Goal: Information Seeking & Learning: Check status

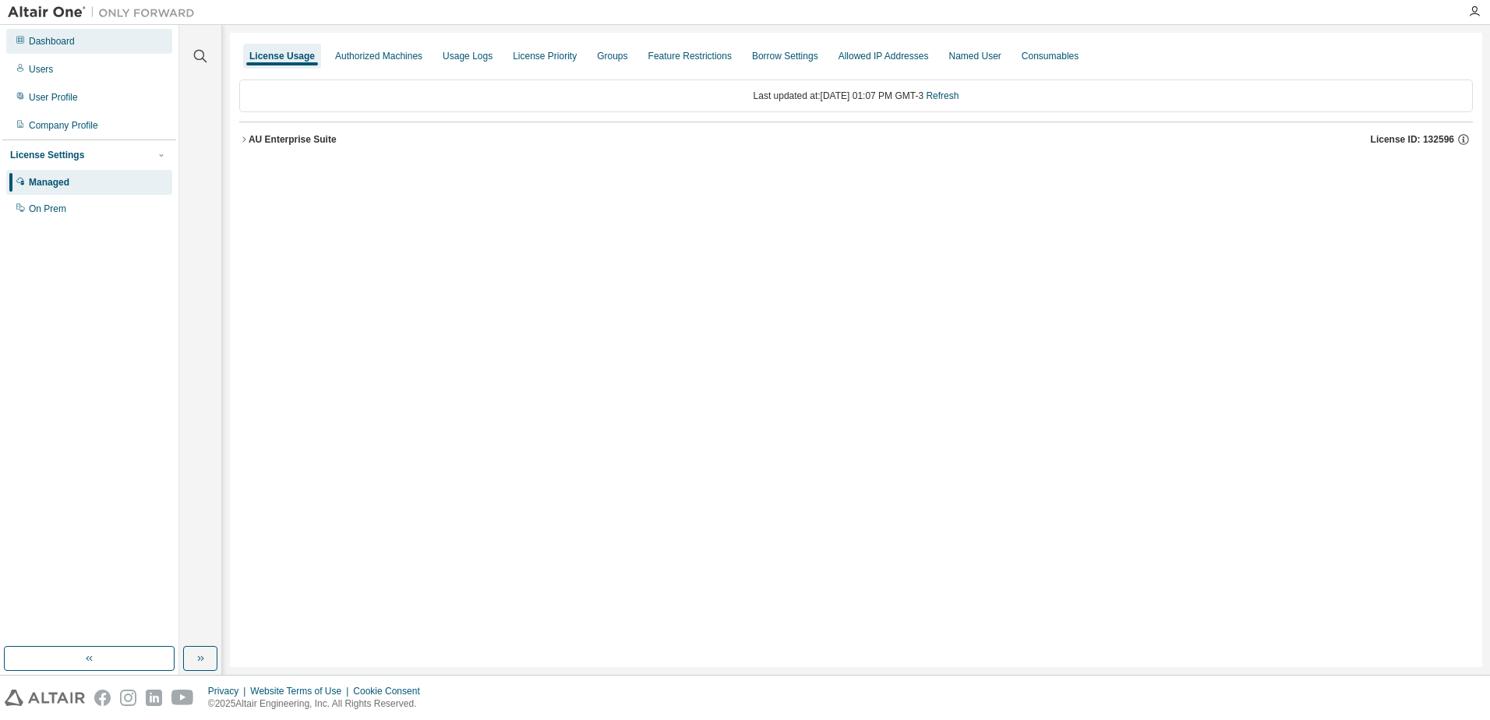
click at [95, 46] on div "Dashboard" at bounding box center [89, 41] width 166 height 25
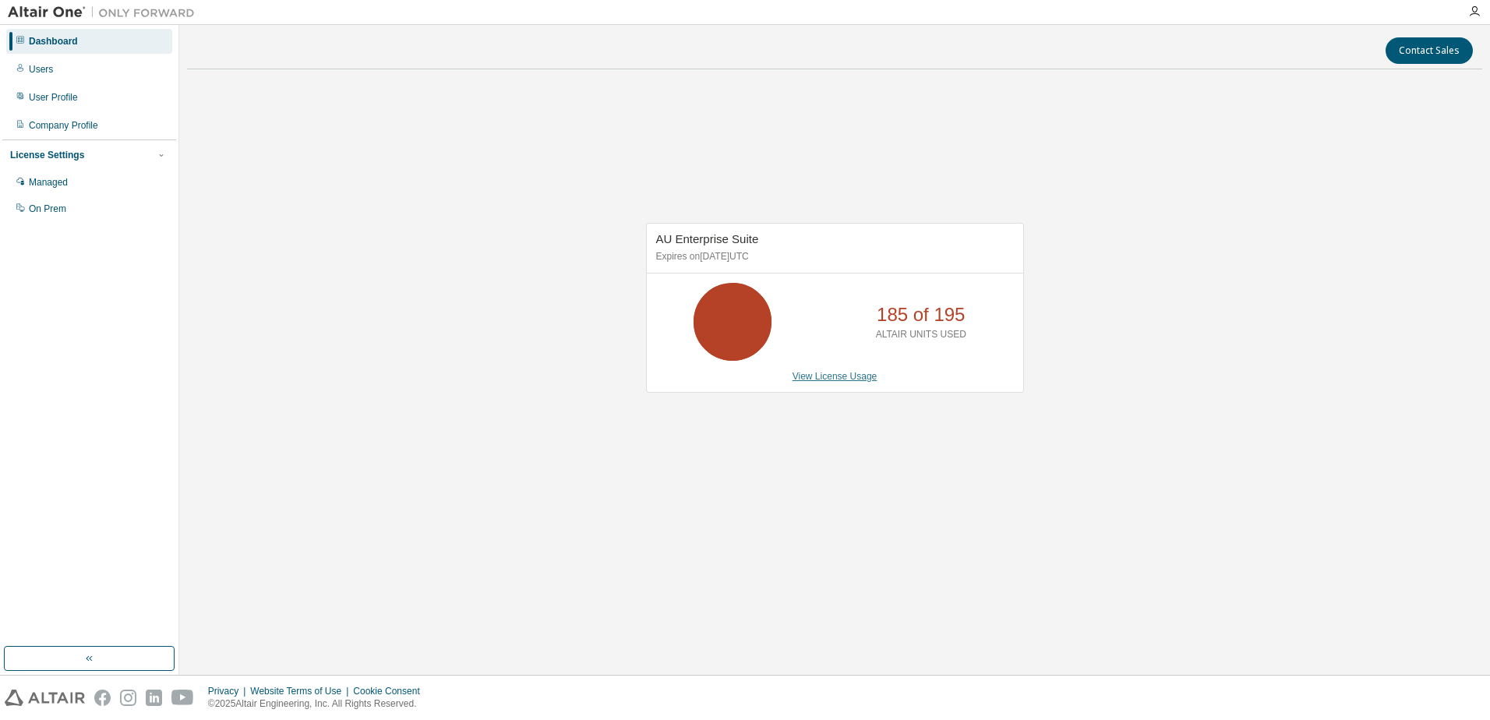
click at [863, 379] on link "View License Usage" at bounding box center [834, 376] width 85 height 11
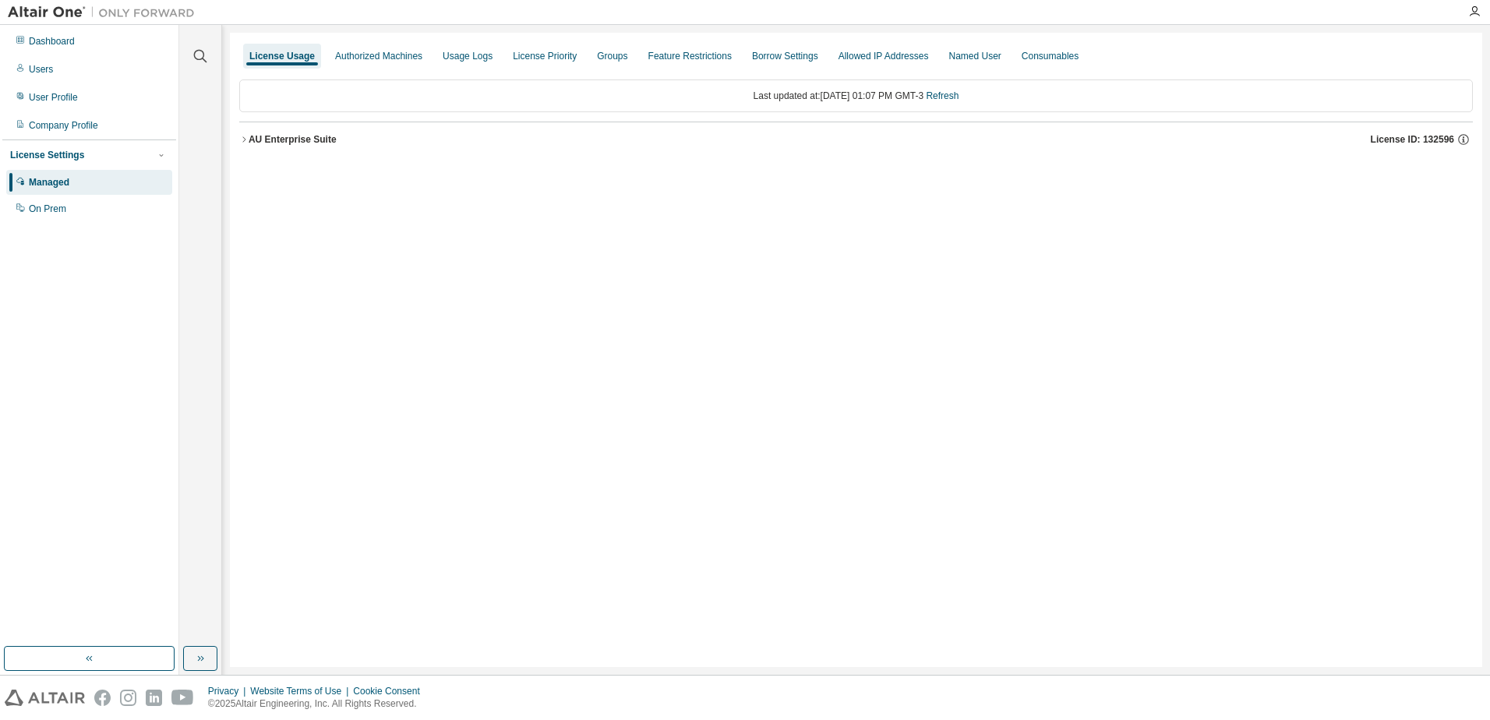
click at [256, 138] on div "AU Enterprise Suite" at bounding box center [293, 139] width 88 height 12
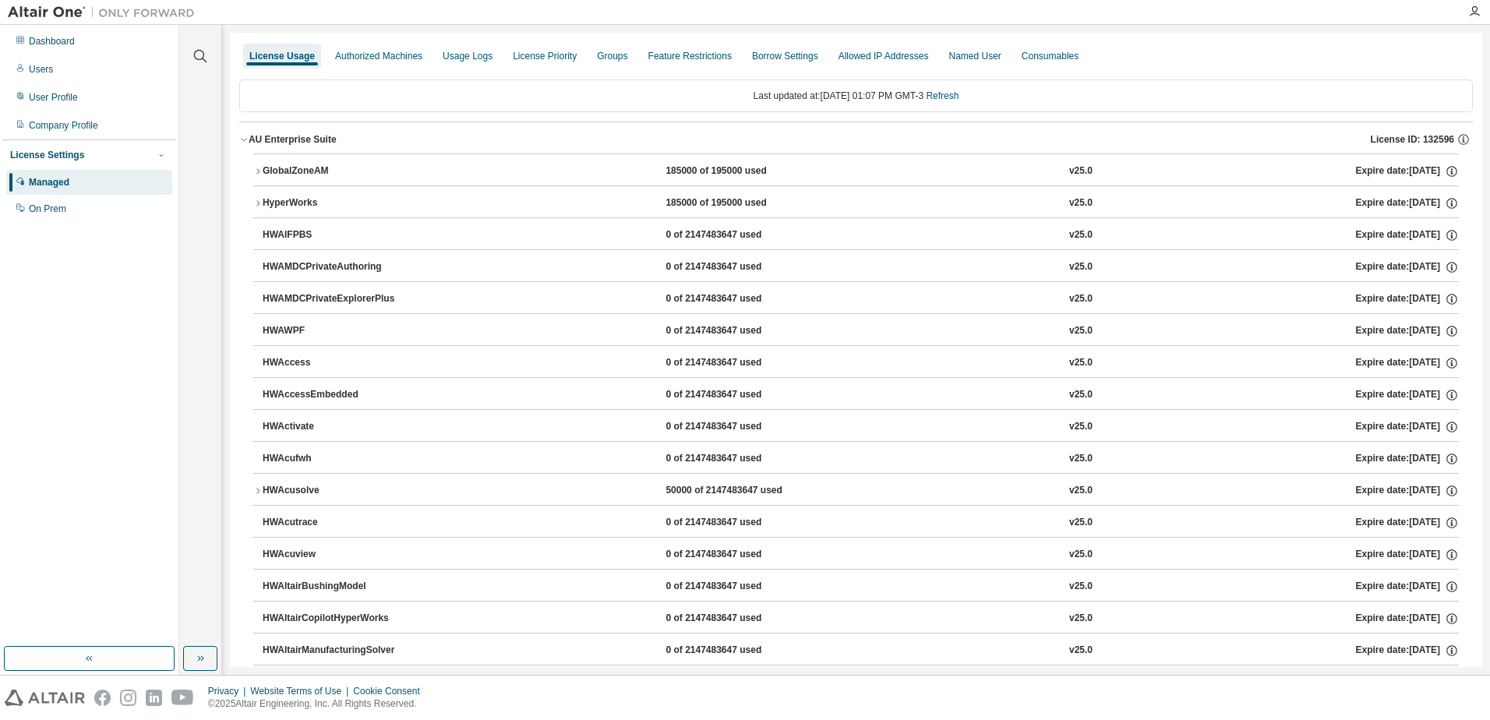
click at [293, 168] on div "GlobalZoneAM" at bounding box center [333, 171] width 140 height 14
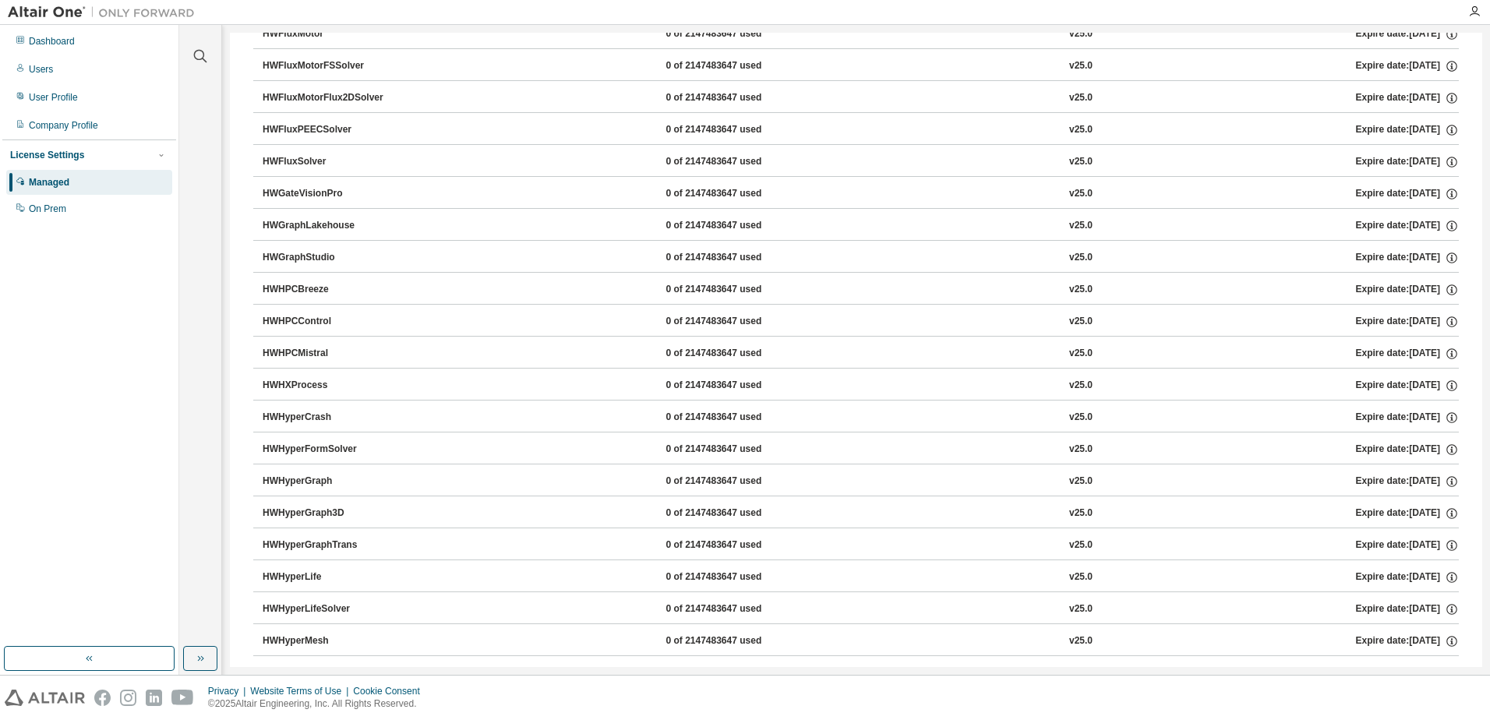
scroll to position [2906, 0]
click at [79, 182] on div "Managed" at bounding box center [89, 182] width 166 height 25
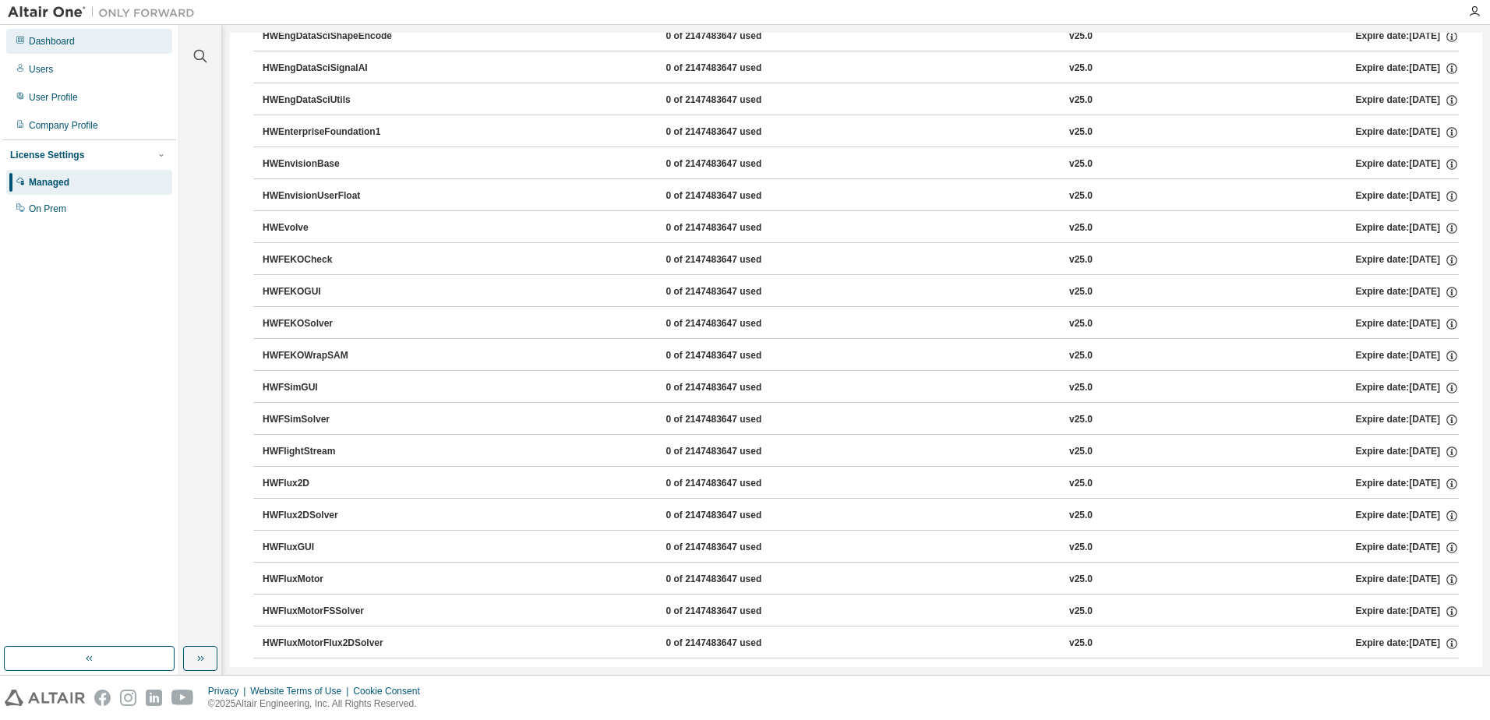
click at [120, 37] on div "Dashboard" at bounding box center [89, 41] width 166 height 25
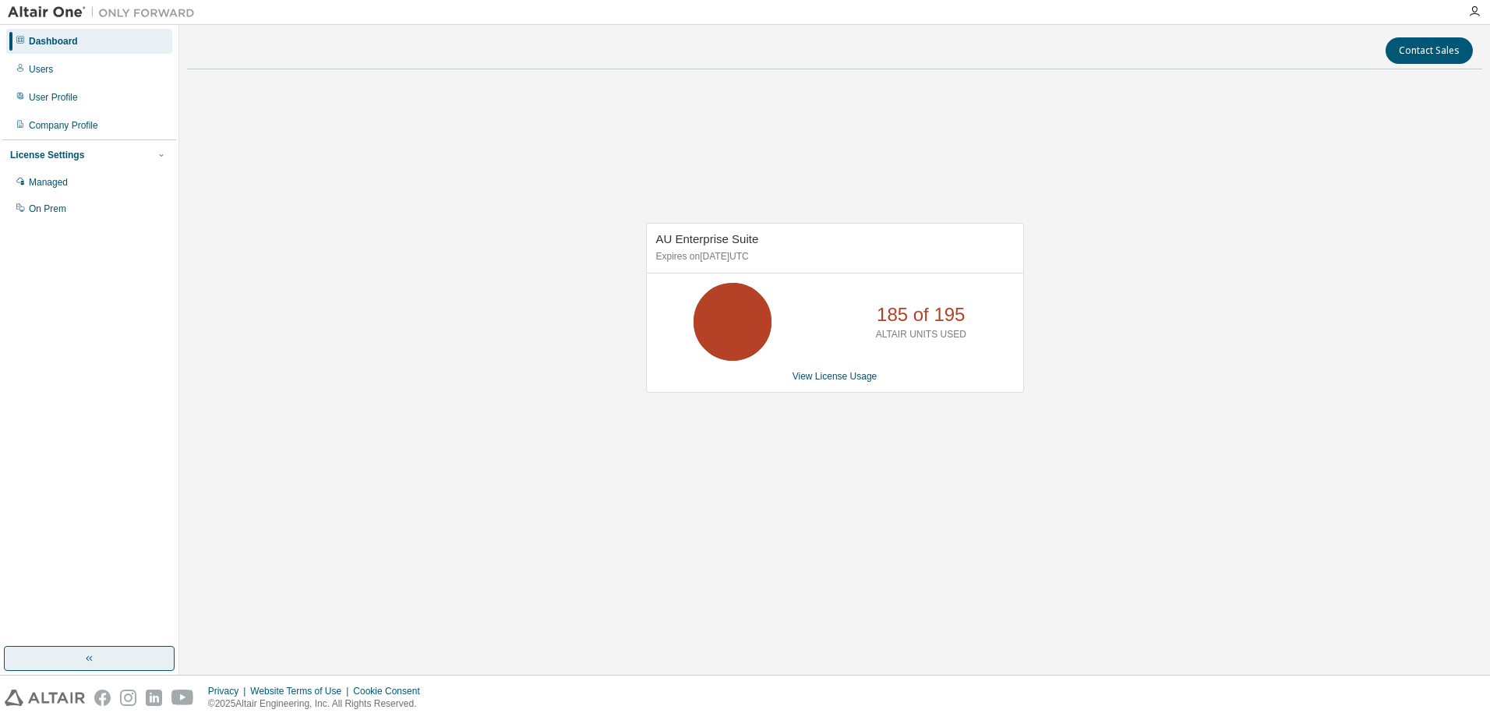
click at [166, 669] on button "button" at bounding box center [89, 658] width 171 height 25
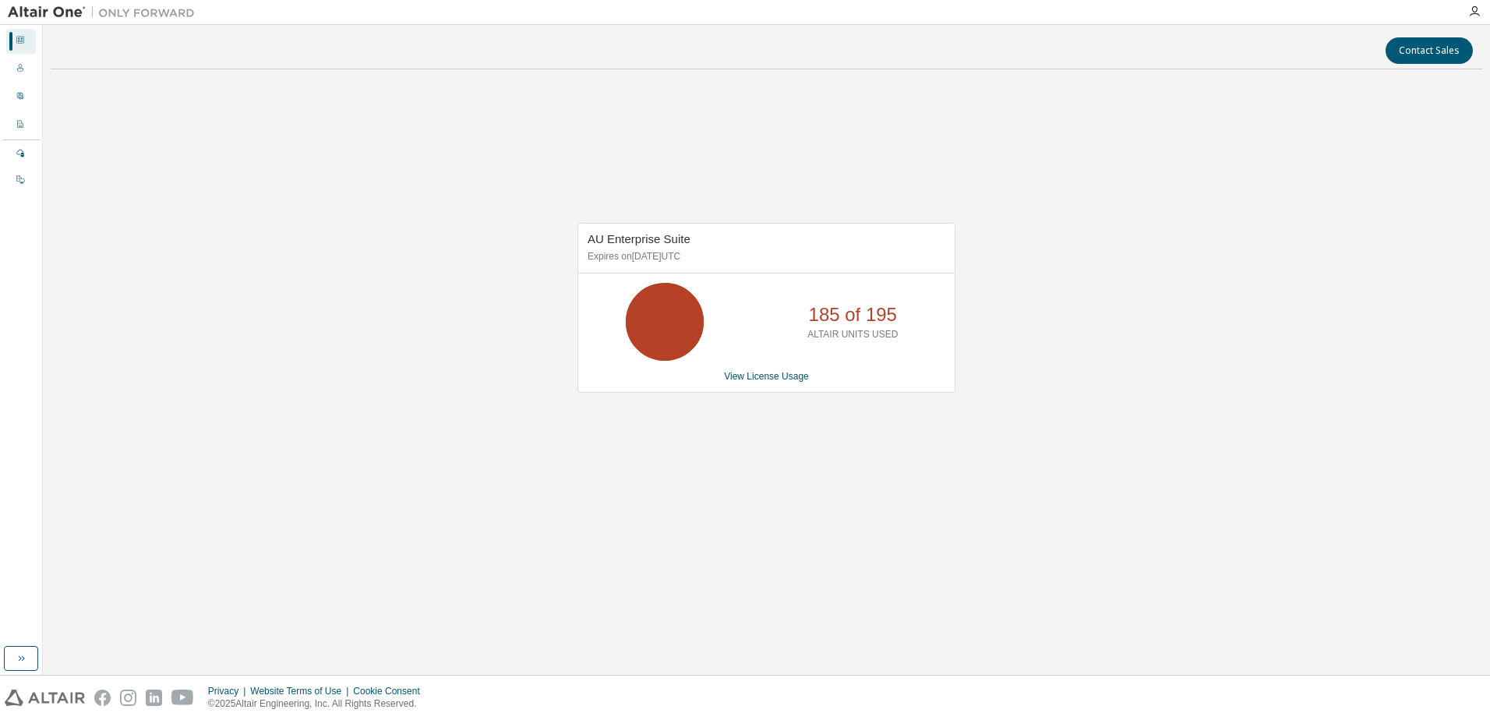
click at [42, 664] on div "Dashboard Users User Profile Company Profile License Settings Managed On Prem" at bounding box center [21, 350] width 43 height 650
click at [34, 661] on button "button" at bounding box center [21, 658] width 34 height 25
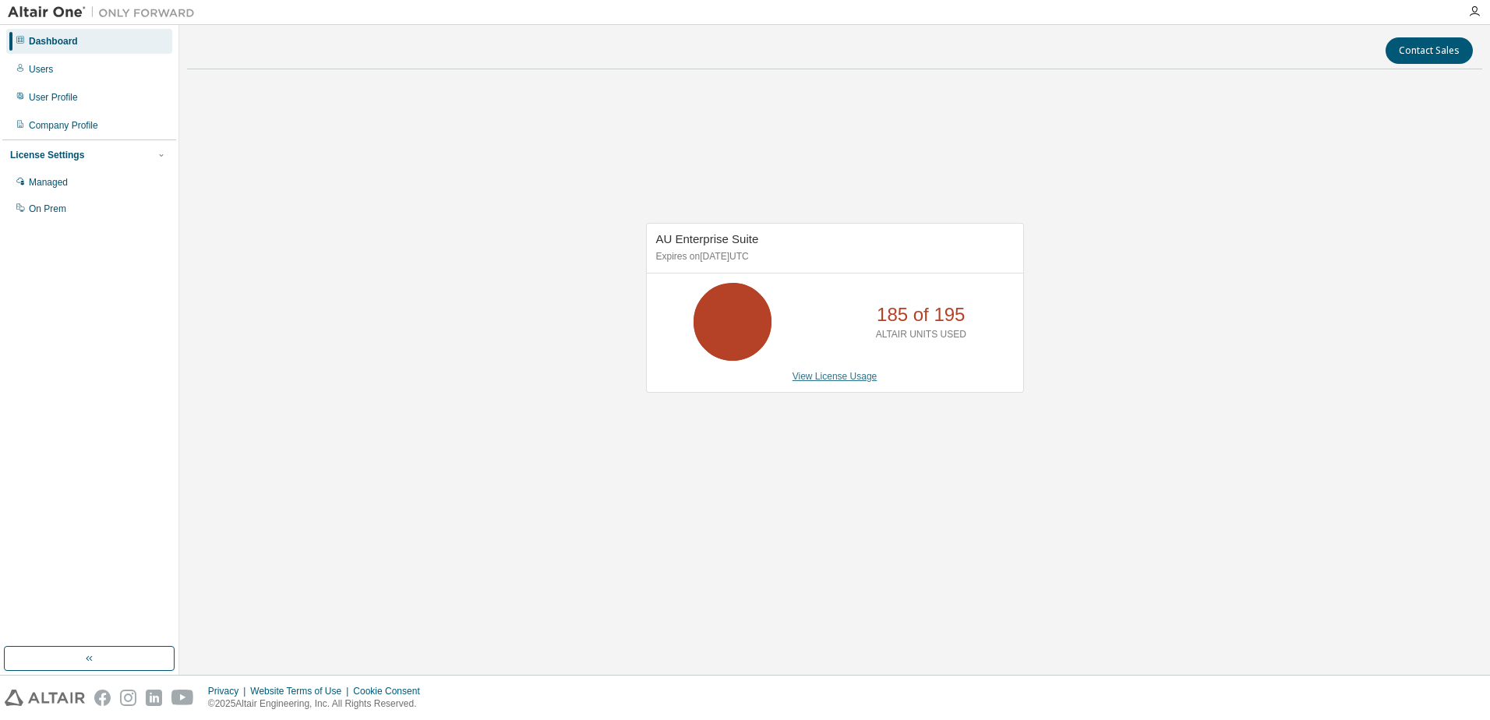
click at [872, 376] on link "View License Usage" at bounding box center [834, 376] width 85 height 11
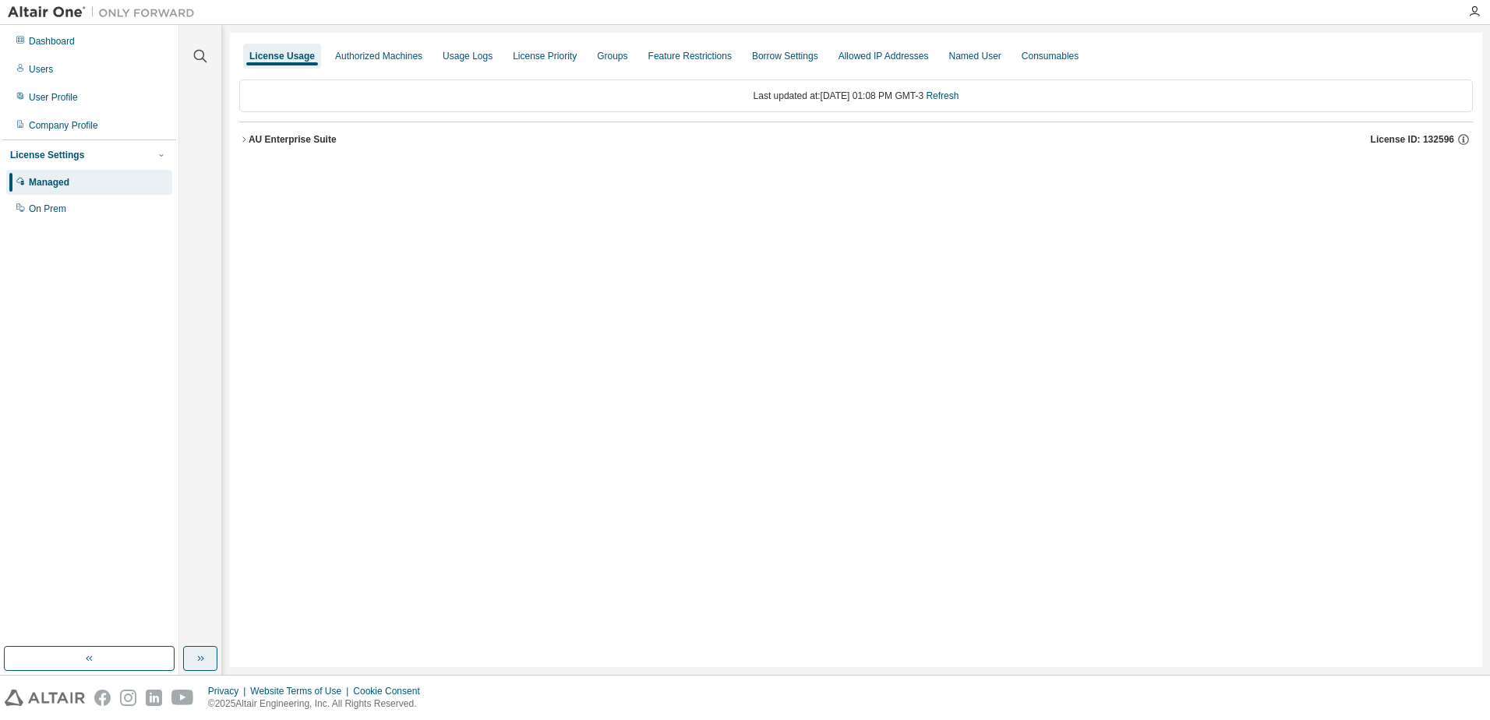
click at [210, 662] on button "button" at bounding box center [200, 658] width 34 height 25
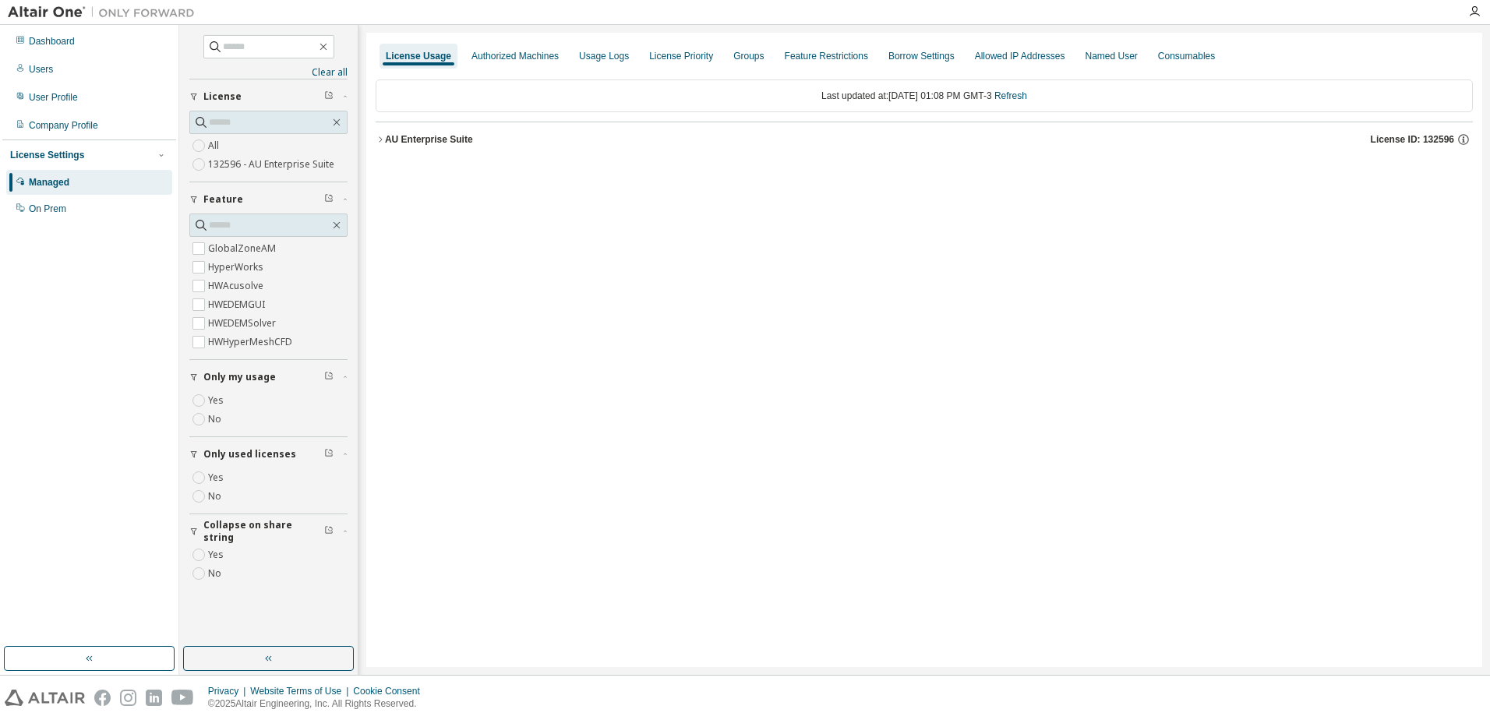
drag, startPoint x: 418, startPoint y: 142, endPoint x: 433, endPoint y: 146, distance: 15.5
click at [419, 143] on div "AU Enterprise Suite" at bounding box center [429, 139] width 88 height 12
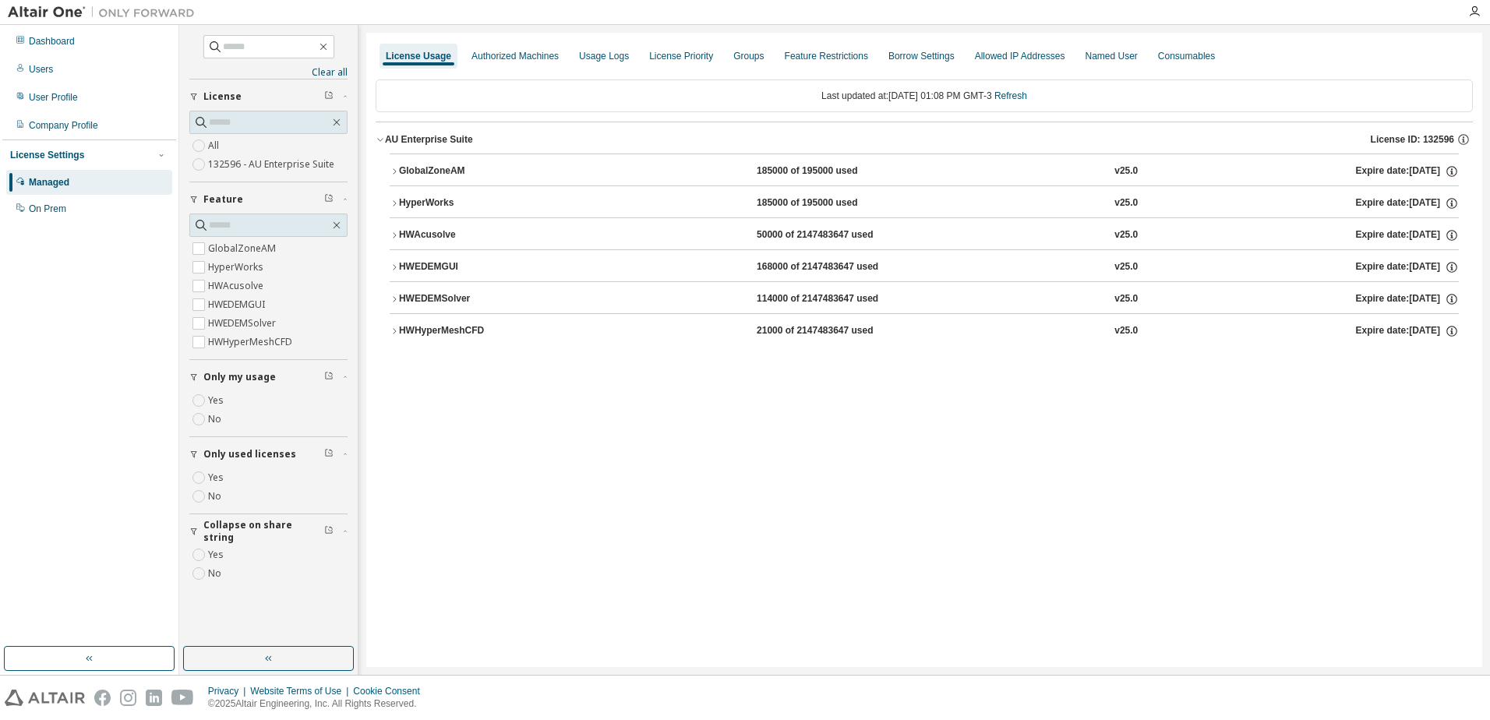
click at [474, 299] on div "HWEDEMSolver" at bounding box center [469, 299] width 140 height 14
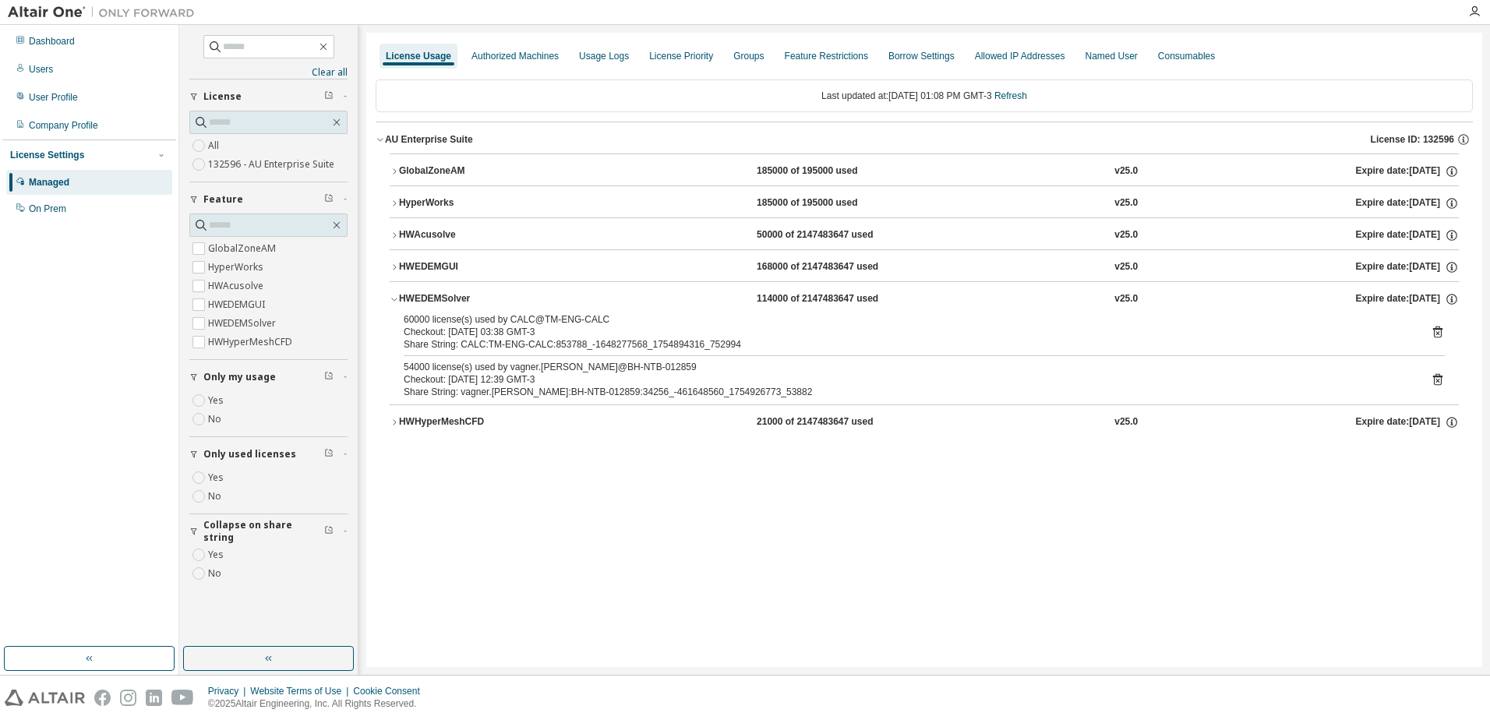
click at [579, 292] on div "HWEDEMSolver 114000 of 2147483647 used v25.0 Expire date: [DATE]" at bounding box center [929, 299] width 1060 height 14
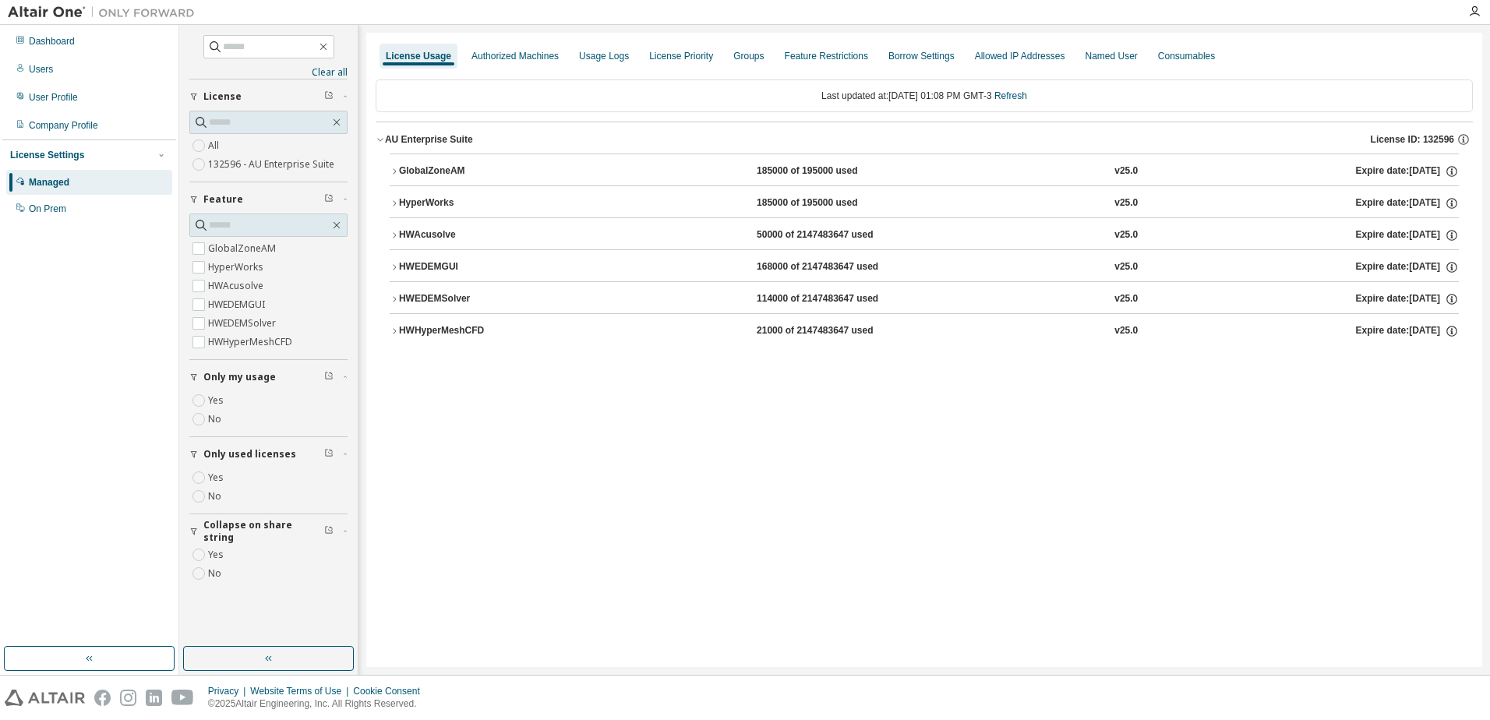
click at [587, 327] on div "HWHyperMeshCFD 21000 of 2147483647 used v25.0 Expire date: [DATE]" at bounding box center [929, 331] width 1060 height 14
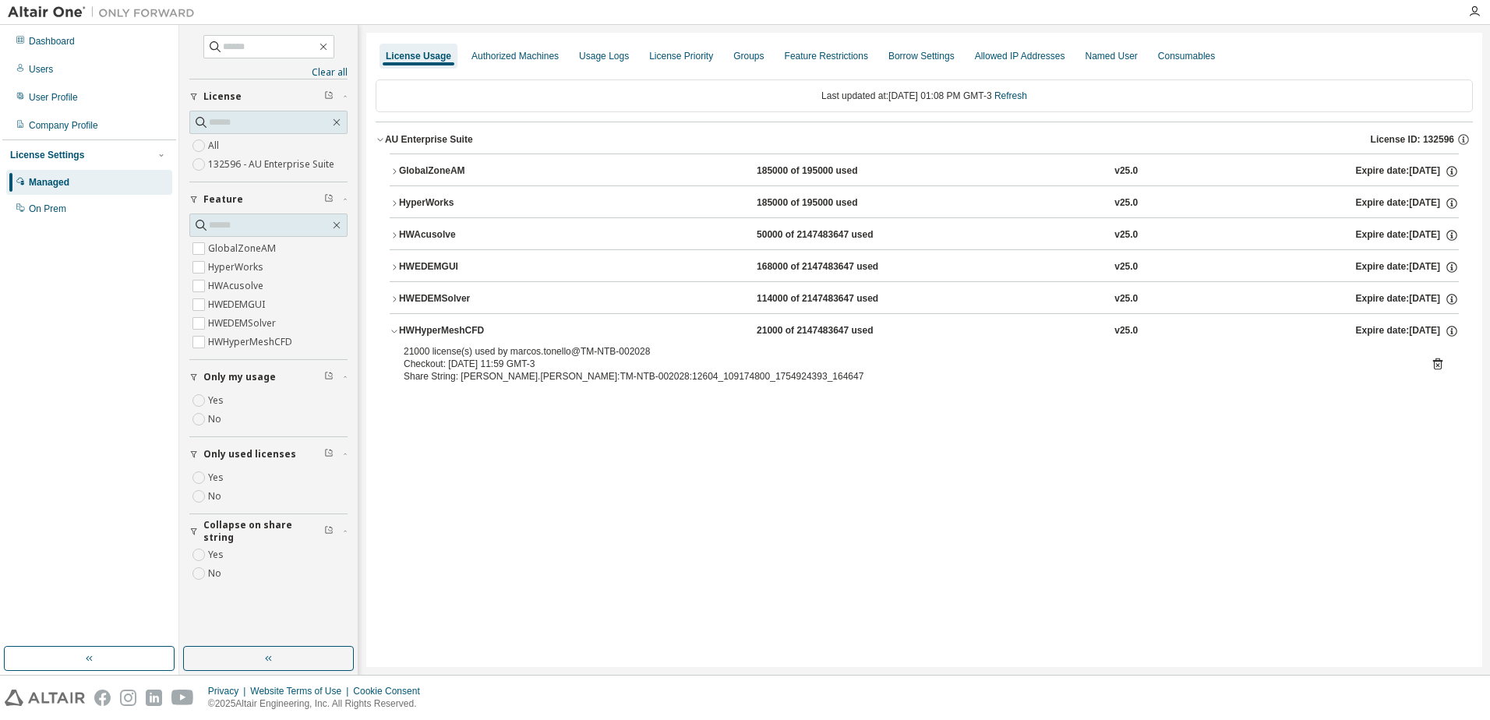
click at [587, 327] on div "HWHyperMeshCFD 21000 of 2147483647 used v25.0 Expire date: [DATE]" at bounding box center [929, 331] width 1060 height 14
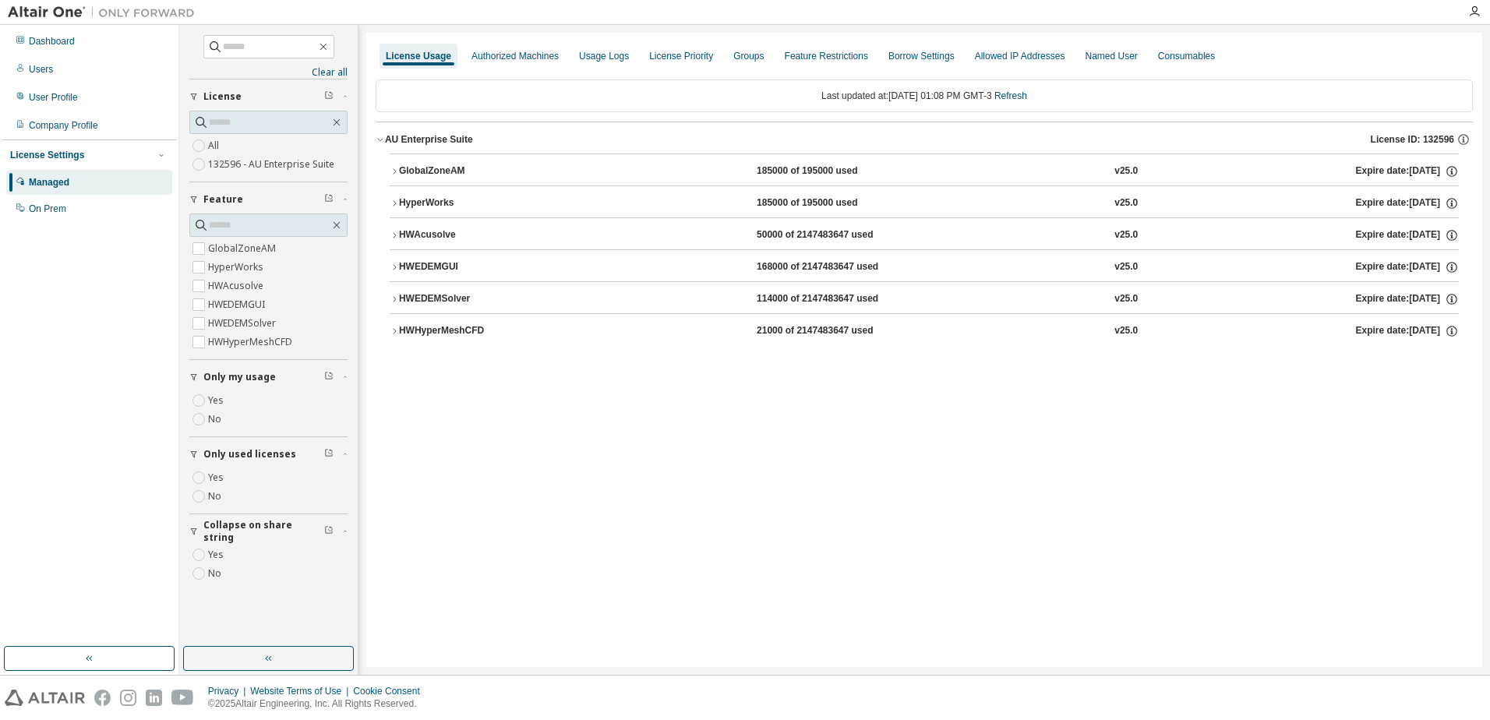
click at [552, 237] on div "HWAcusolve 50000 of 2147483647 used v25.0 Expire date: [DATE]" at bounding box center [929, 235] width 1060 height 14
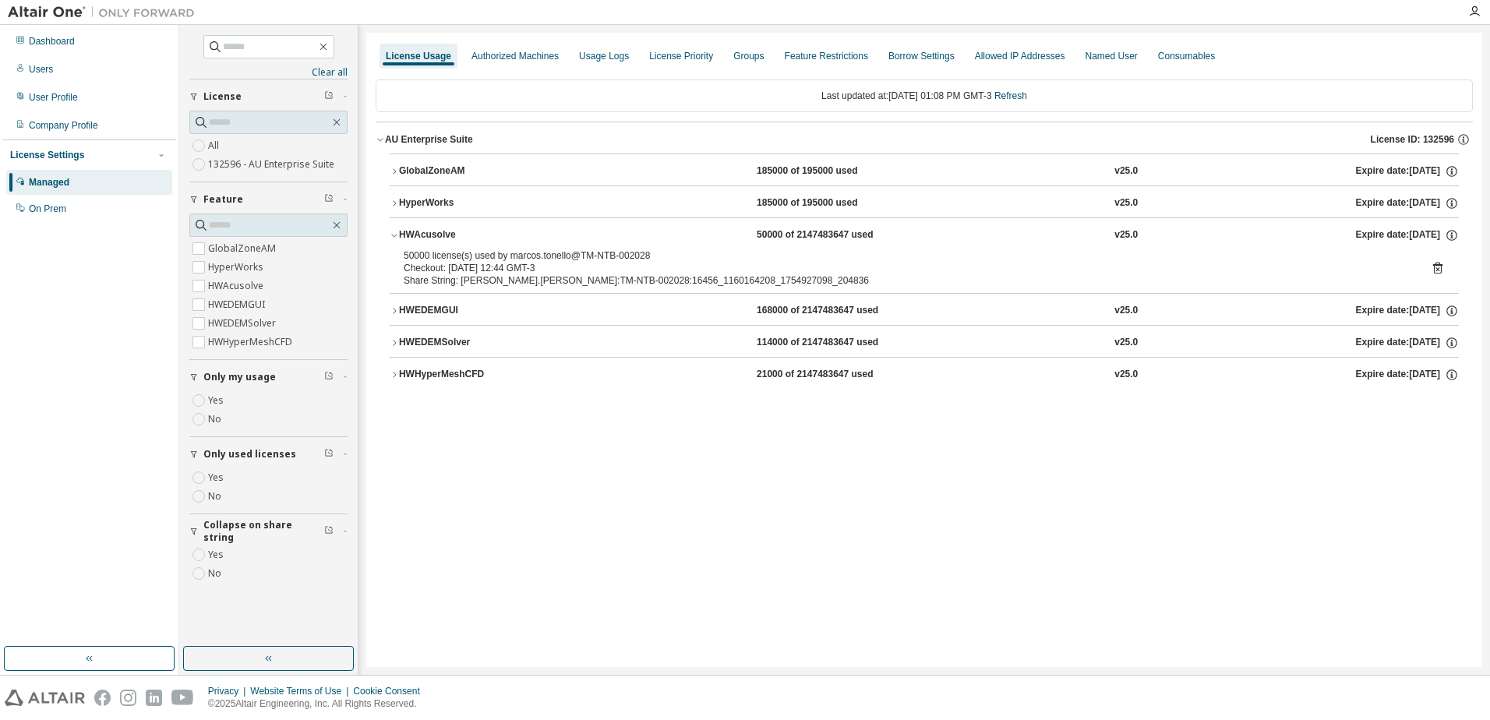
click at [652, 229] on div "HWAcusolve 50000 of 2147483647 used v25.0 Expire date: [DATE]" at bounding box center [929, 235] width 1060 height 14
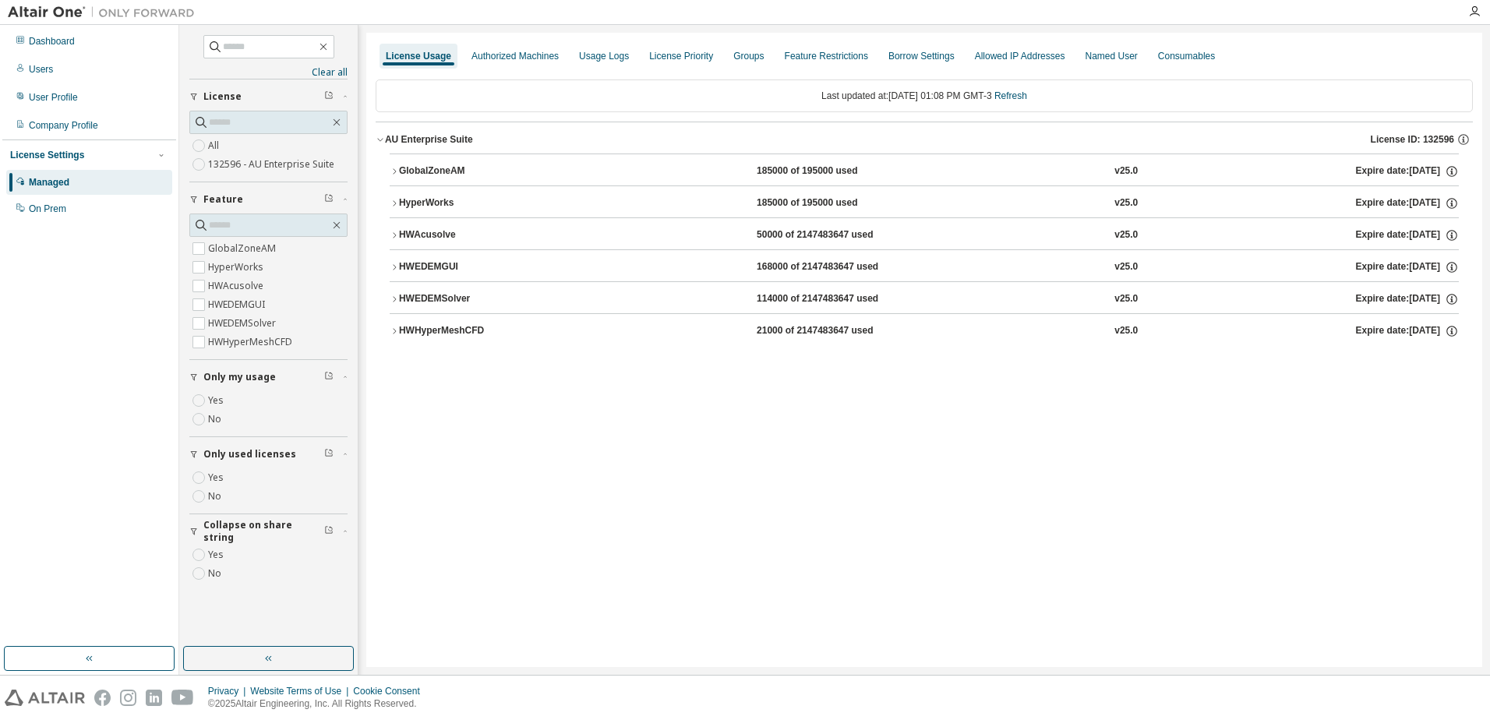
click at [702, 457] on div "License Usage Authorized Machines Usage Logs License Priority Groups Feature Re…" at bounding box center [924, 350] width 1116 height 634
click at [454, 242] on div "HWAcusolve" at bounding box center [469, 235] width 140 height 14
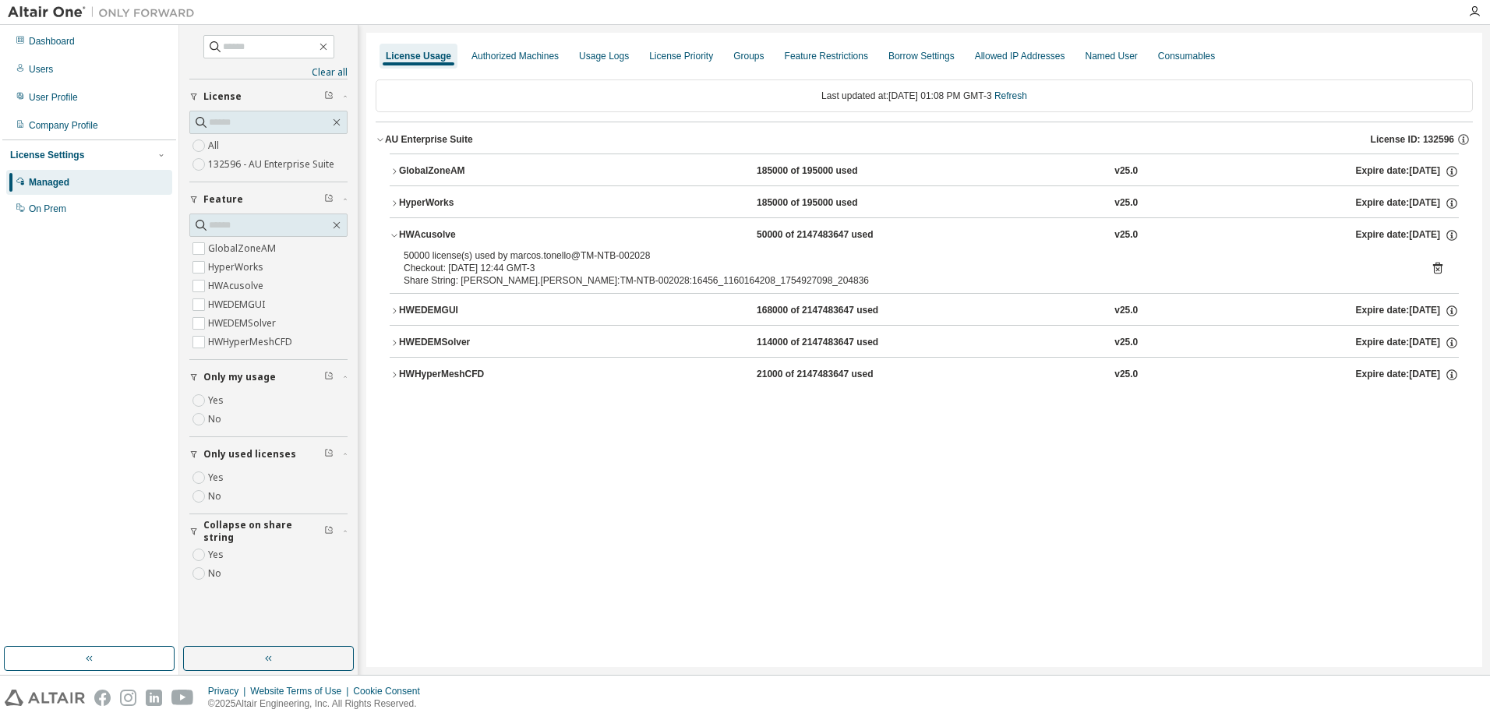
click at [763, 618] on div "License Usage Authorized Machines Usage Logs License Priority Groups Feature Re…" at bounding box center [924, 350] width 1116 height 634
click at [1162, 412] on div "License Usage Authorized Machines Usage Logs License Priority Groups Feature Re…" at bounding box center [924, 350] width 1116 height 634
